Goal: Book appointment/travel/reservation

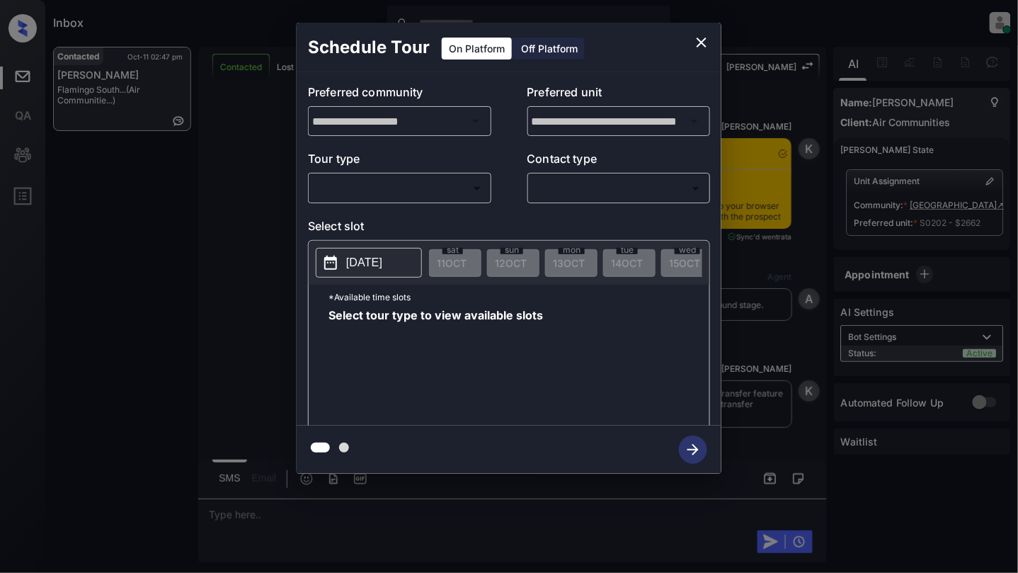
scroll to position [1989, 0]
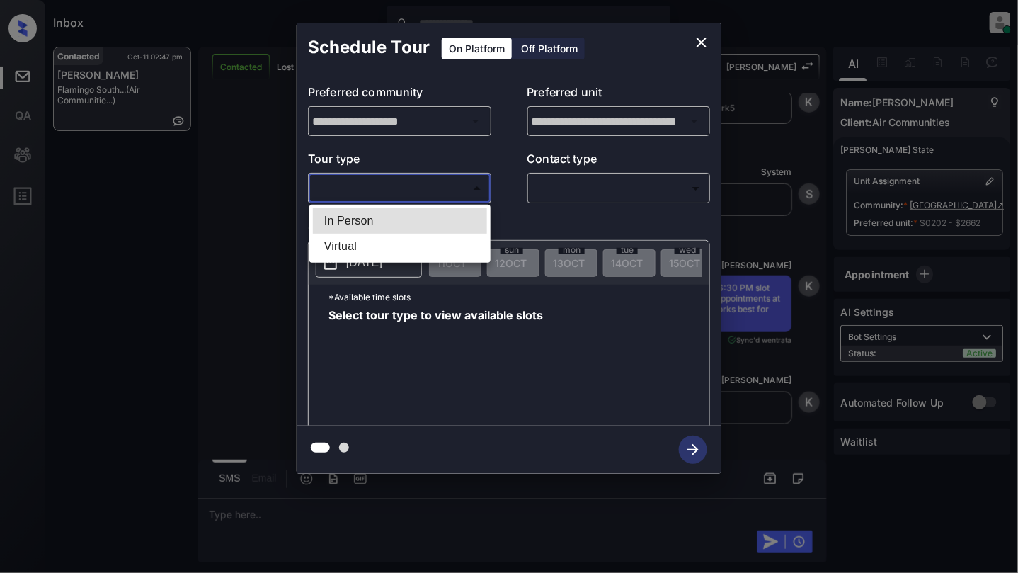
click at [394, 190] on body "Inbox Cynthia Montañez Online Set yourself offline Set yourself on break Profil…" at bounding box center [509, 286] width 1018 height 573
click at [364, 224] on li "In Person" at bounding box center [400, 220] width 174 height 25
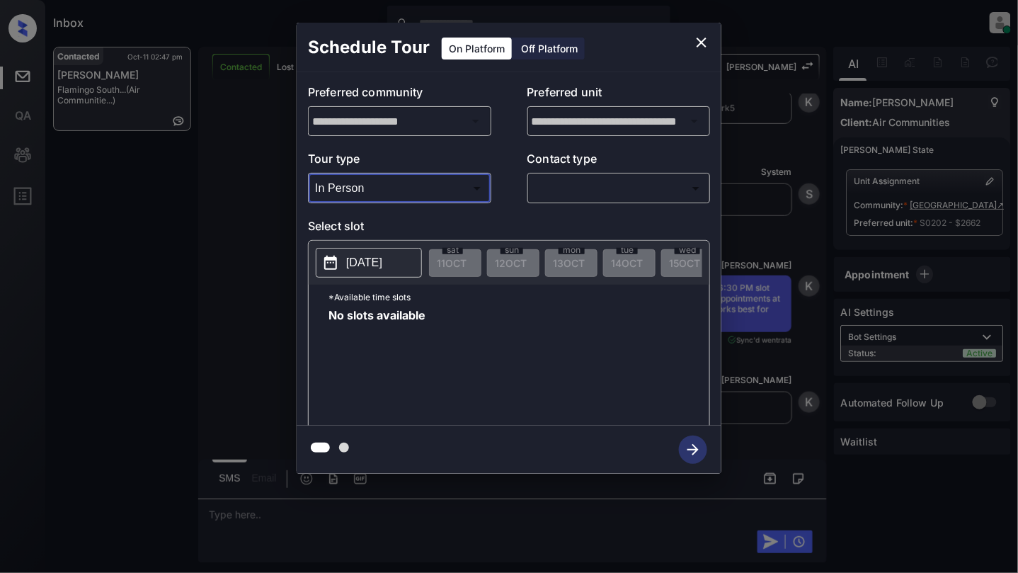
type input "********"
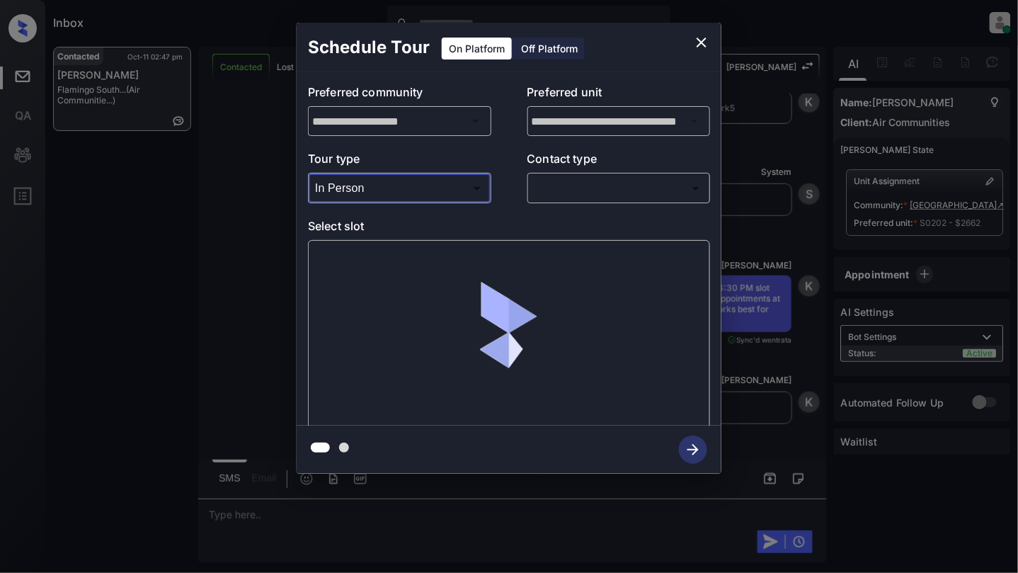
click at [592, 196] on body "Inbox Cynthia Montañez Online Set yourself offline Set yourself on break Profil…" at bounding box center [509, 286] width 1018 height 573
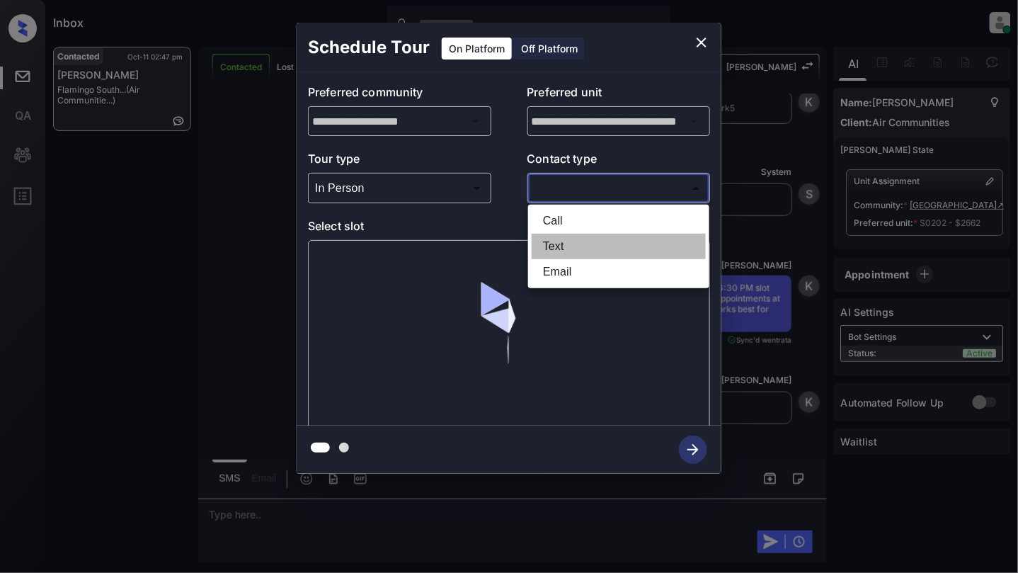
click at [578, 243] on li "Text" at bounding box center [618, 246] width 174 height 25
type input "****"
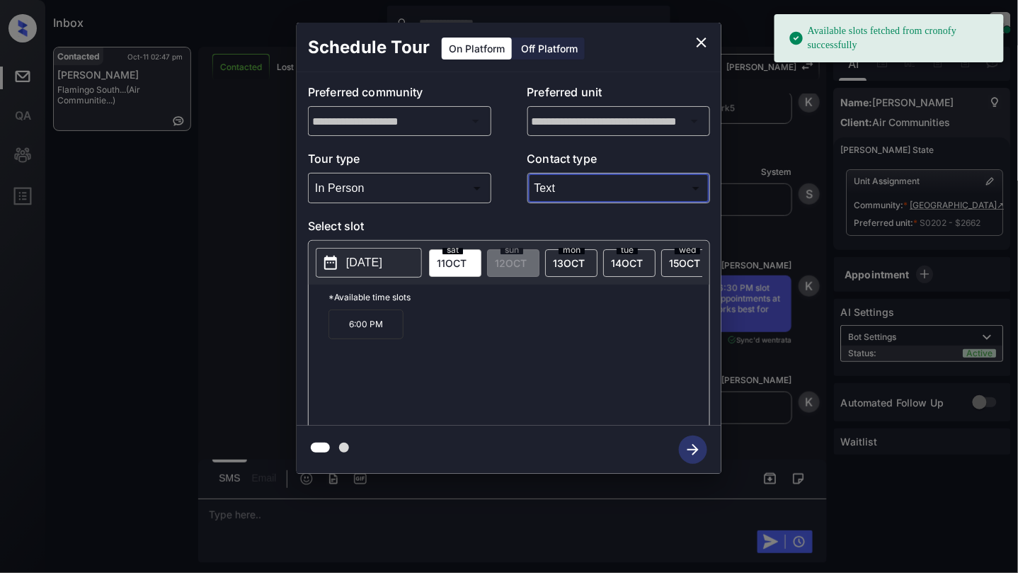
click at [352, 265] on p "[DATE]" at bounding box center [364, 262] width 36 height 17
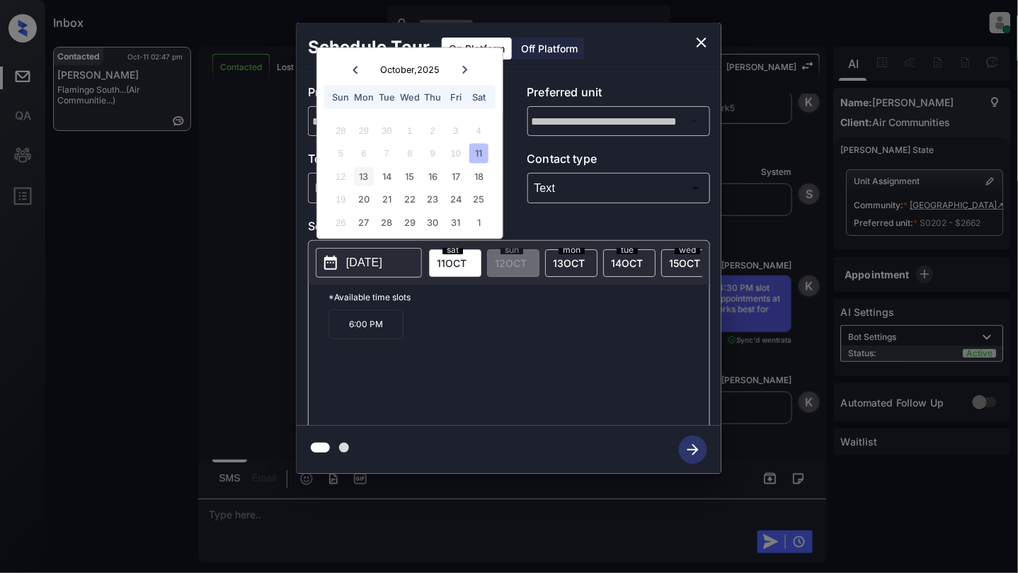
click at [368, 176] on div "13" at bounding box center [363, 175] width 19 height 19
click at [700, 40] on icon "close" at bounding box center [701, 42] width 17 height 17
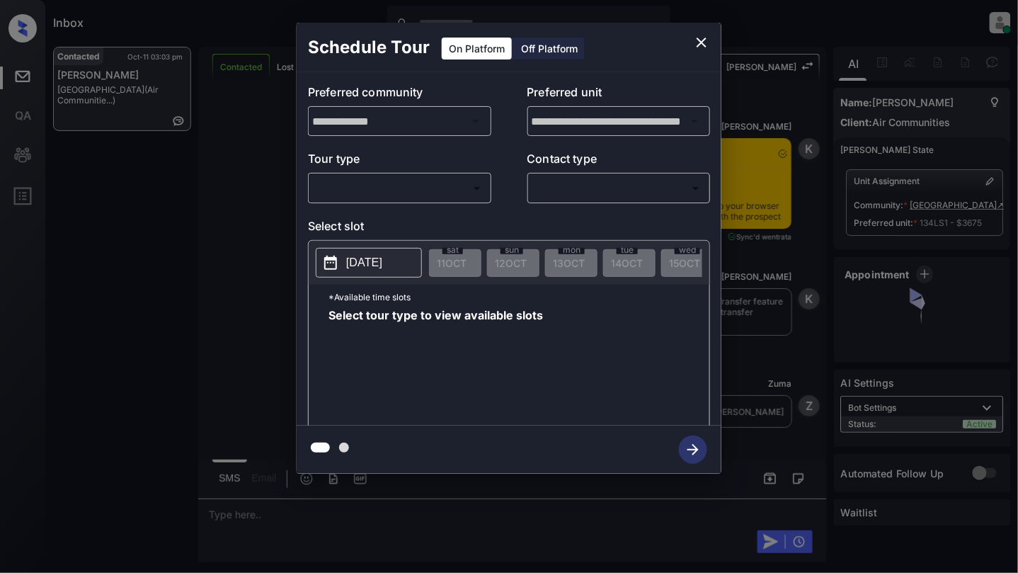
scroll to position [1589, 0]
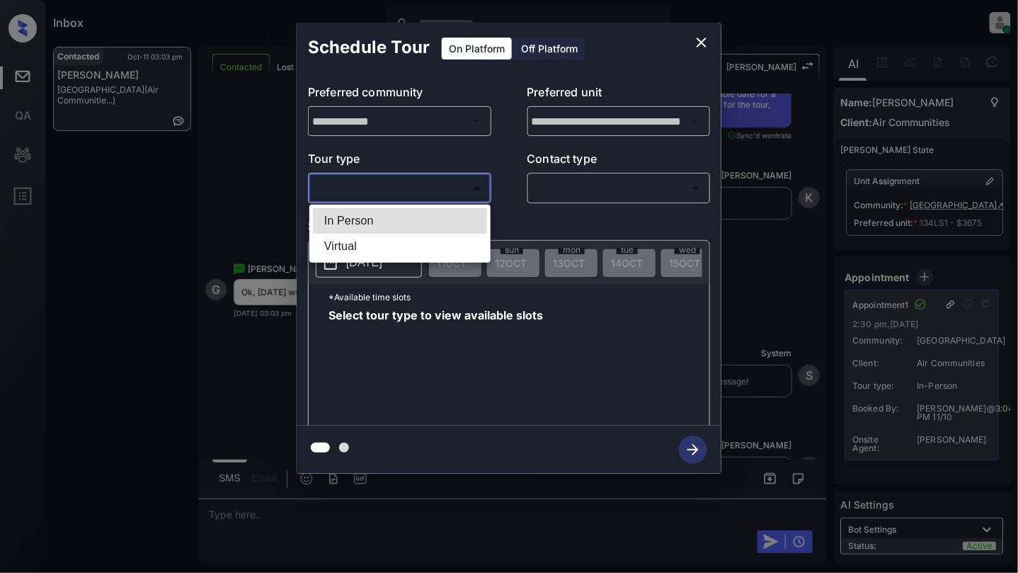
click at [351, 193] on body "Inbox [PERSON_NAME] Online Set yourself offline Set yourself on break Profile S…" at bounding box center [509, 286] width 1018 height 573
click at [695, 40] on div at bounding box center [509, 286] width 1018 height 573
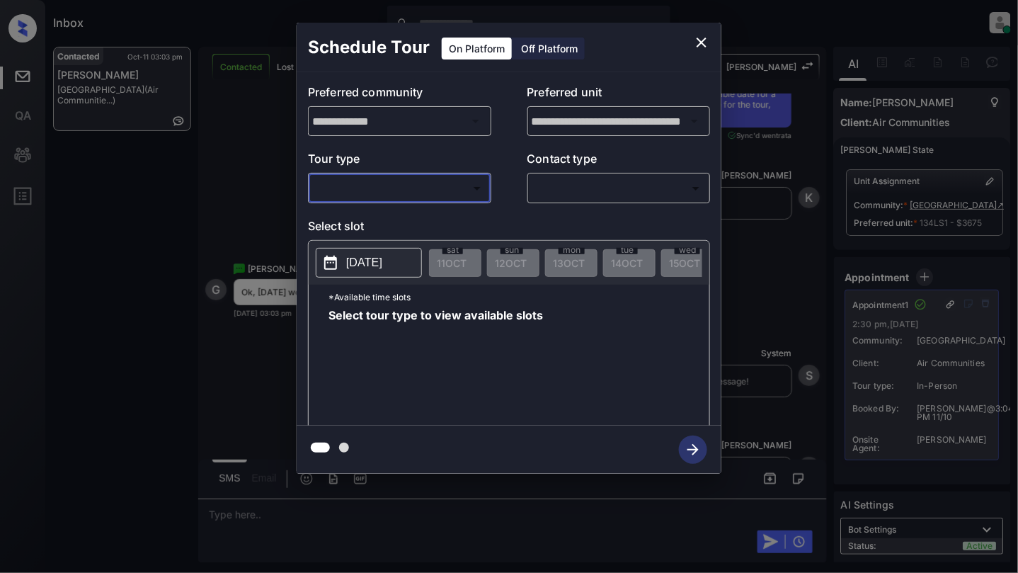
click at [708, 43] on icon "close" at bounding box center [701, 42] width 17 height 17
